Goal: Check status: Check status

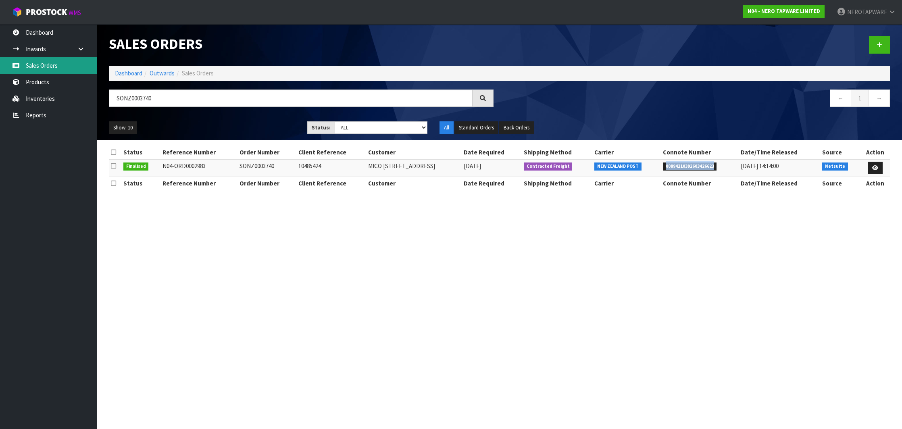
click at [42, 71] on link "Sales Orders" at bounding box center [48, 65] width 97 height 17
click at [147, 102] on input "SONZ0003740" at bounding box center [291, 97] width 364 height 17
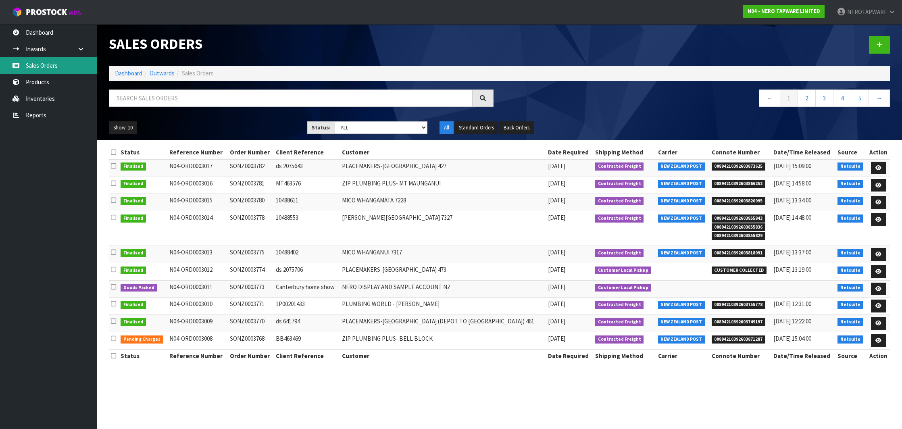
click at [37, 63] on link "Sales Orders" at bounding box center [48, 65] width 97 height 17
click at [838, 100] on link "4" at bounding box center [842, 97] width 18 height 17
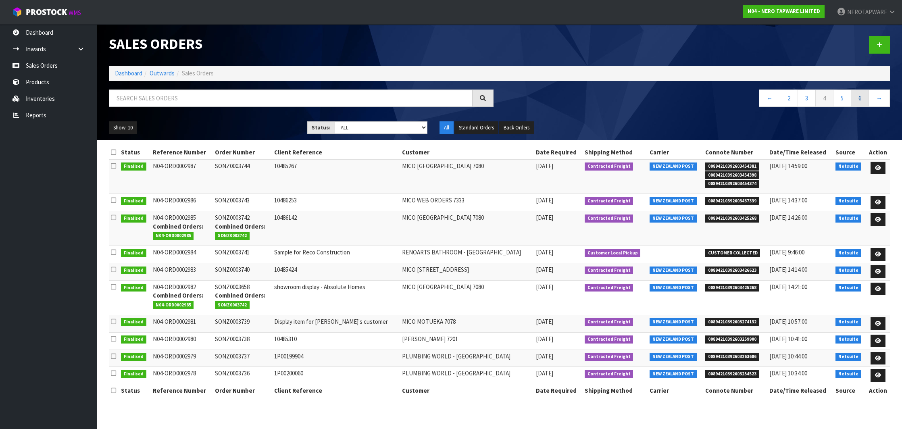
click at [867, 101] on link "6" at bounding box center [859, 97] width 18 height 17
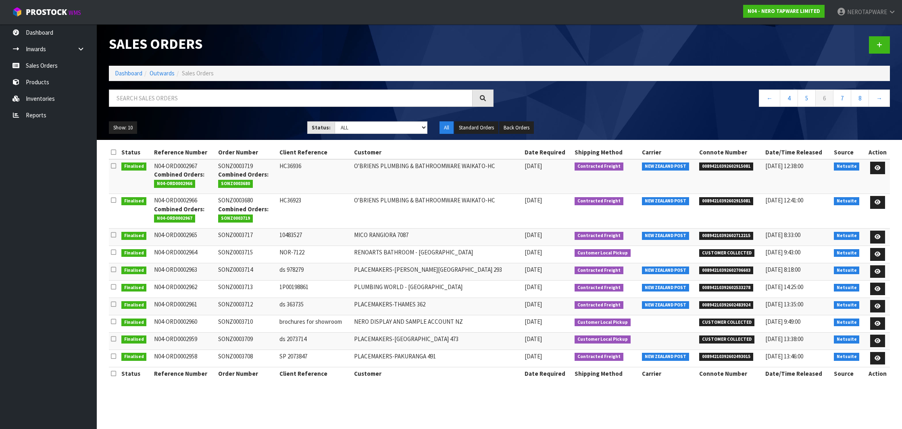
click at [732, 286] on span "00894210392602533278" at bounding box center [726, 288] width 54 height 8
copy span "00894210392602533278"
click at [243, 281] on td "SONZ0003713" at bounding box center [246, 288] width 61 height 17
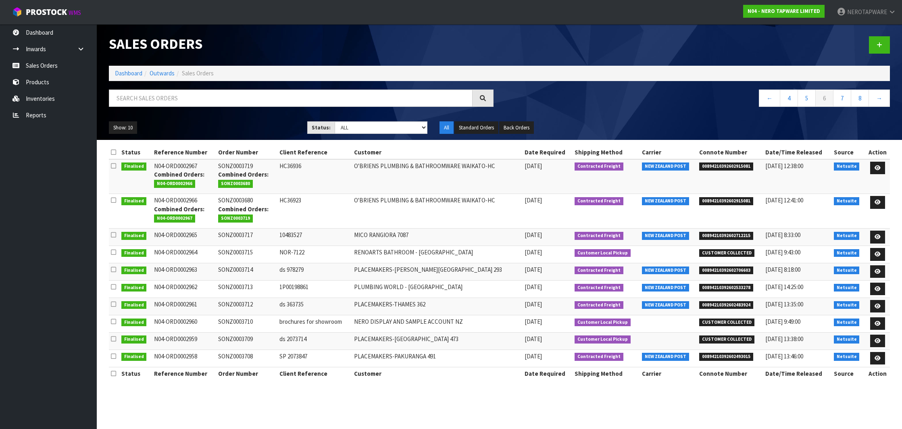
copy td "SONZ0003713"
click at [720, 304] on span "00894210392602483924" at bounding box center [726, 305] width 54 height 8
copy span "00894210392602483924"
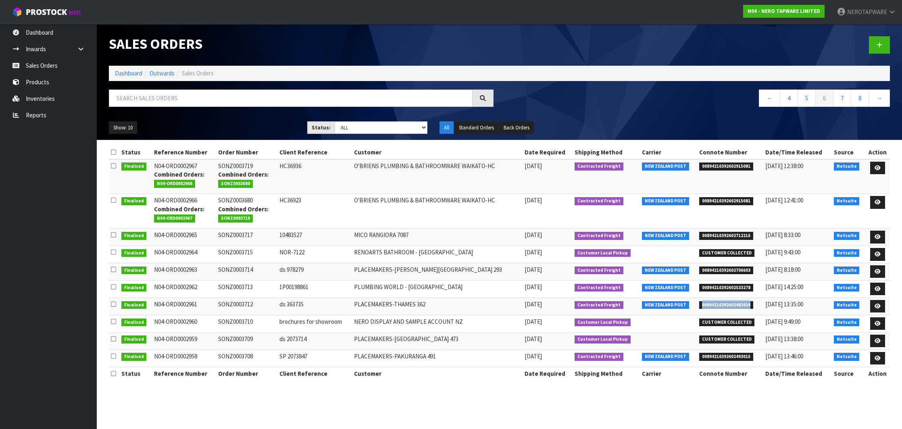
scroll to position [0, 0]
click at [242, 302] on td "SONZ0003712" at bounding box center [246, 305] width 61 height 17
copy td "SONZ0003712"
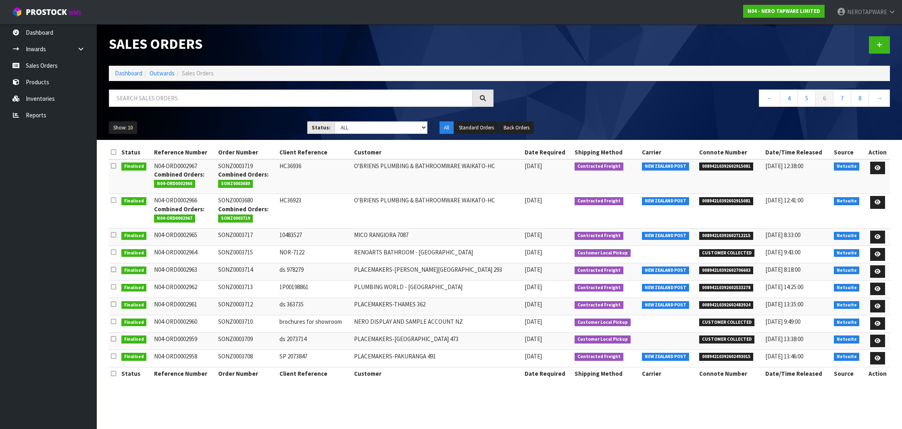
click at [729, 355] on span "00894210392602493015" at bounding box center [726, 357] width 54 height 8
copy span "00894210392602493015"
click at [839, 102] on link "7" at bounding box center [842, 97] width 18 height 17
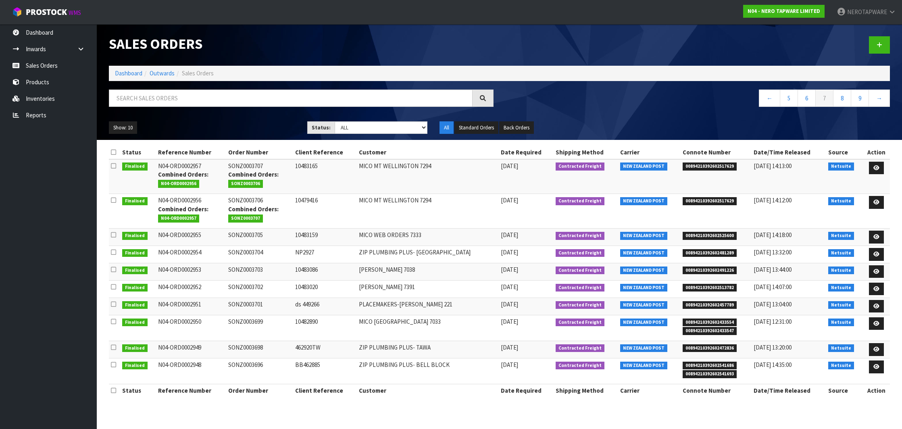
click at [692, 164] on span "00894210392602517629" at bounding box center [709, 166] width 54 height 8
copy span "00894210392602517629"
